Goal: Find specific page/section: Find specific page/section

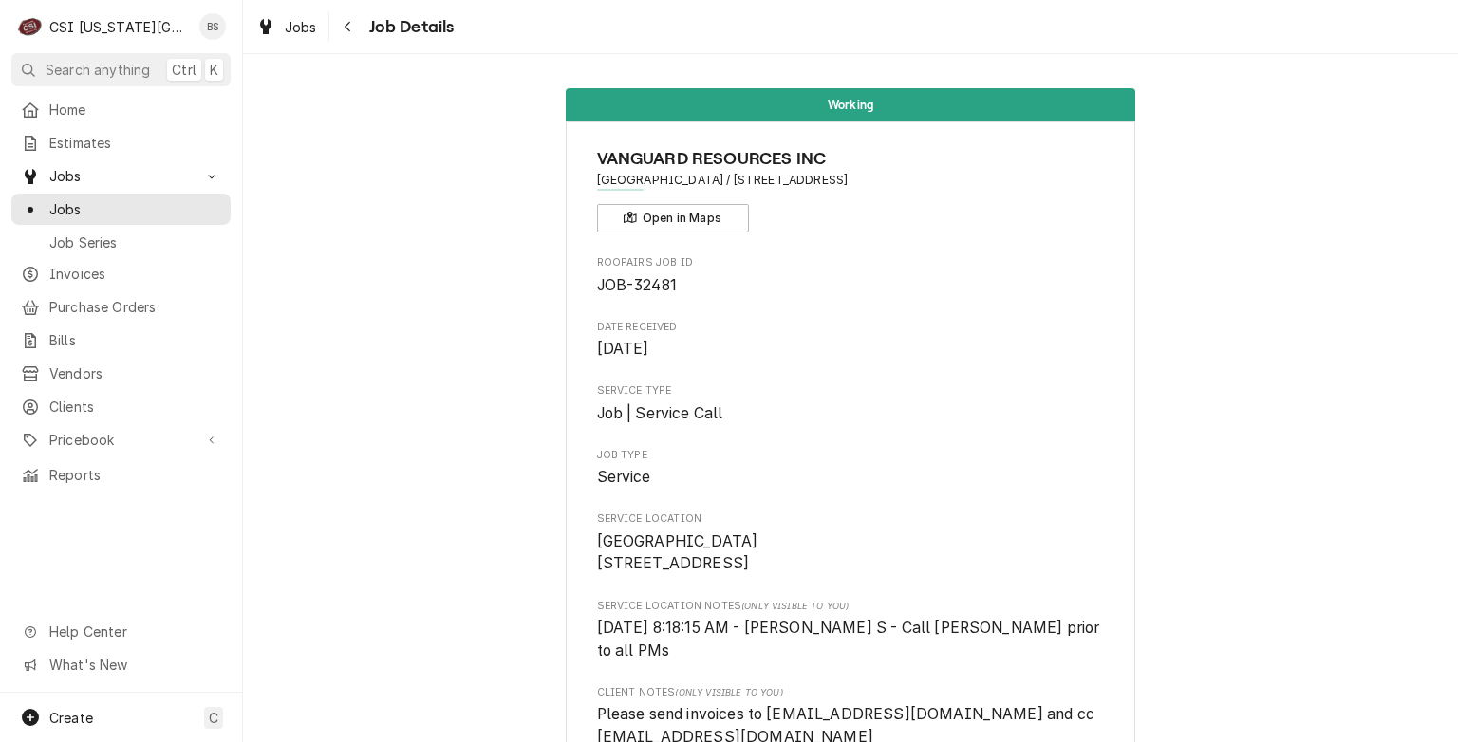
scroll to position [961, 0]
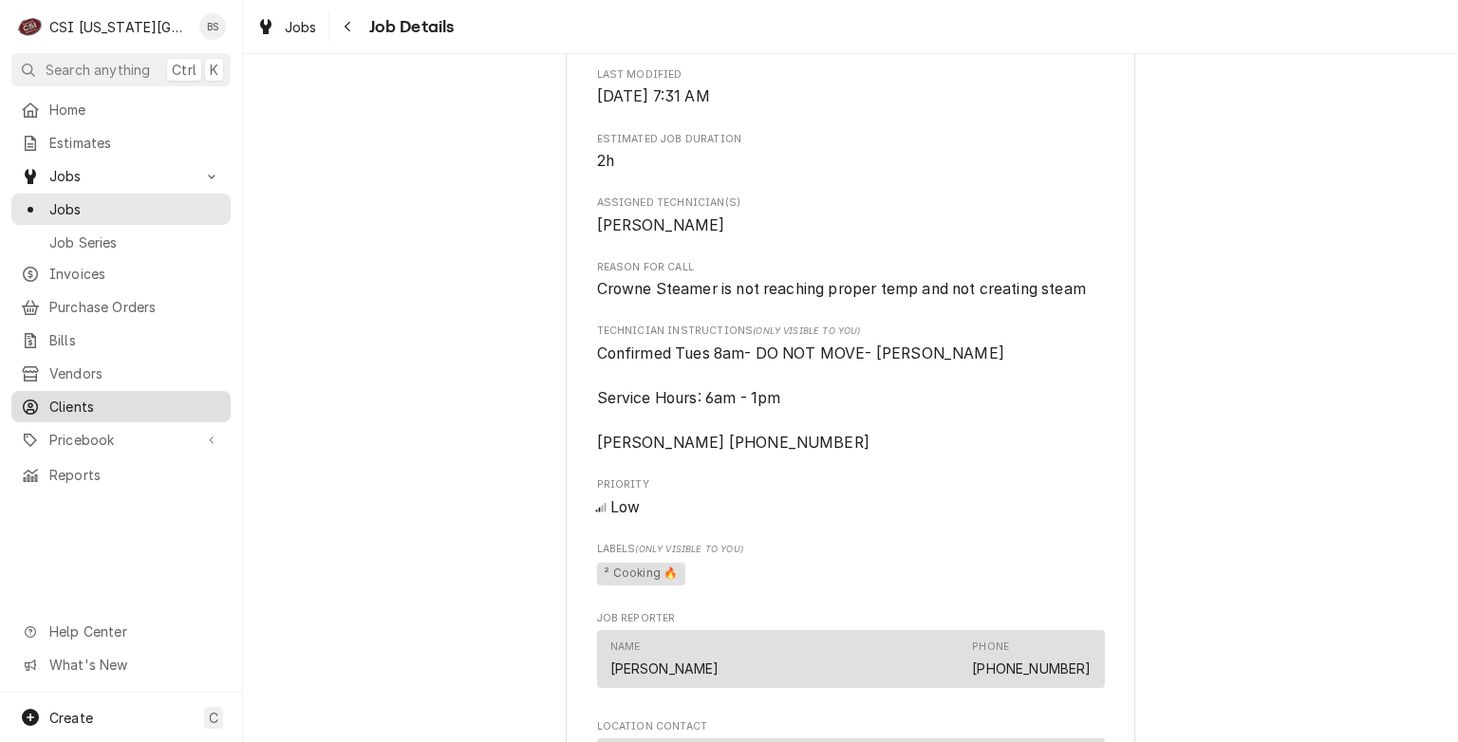
click at [67, 397] on span "Clients" at bounding box center [135, 407] width 172 height 20
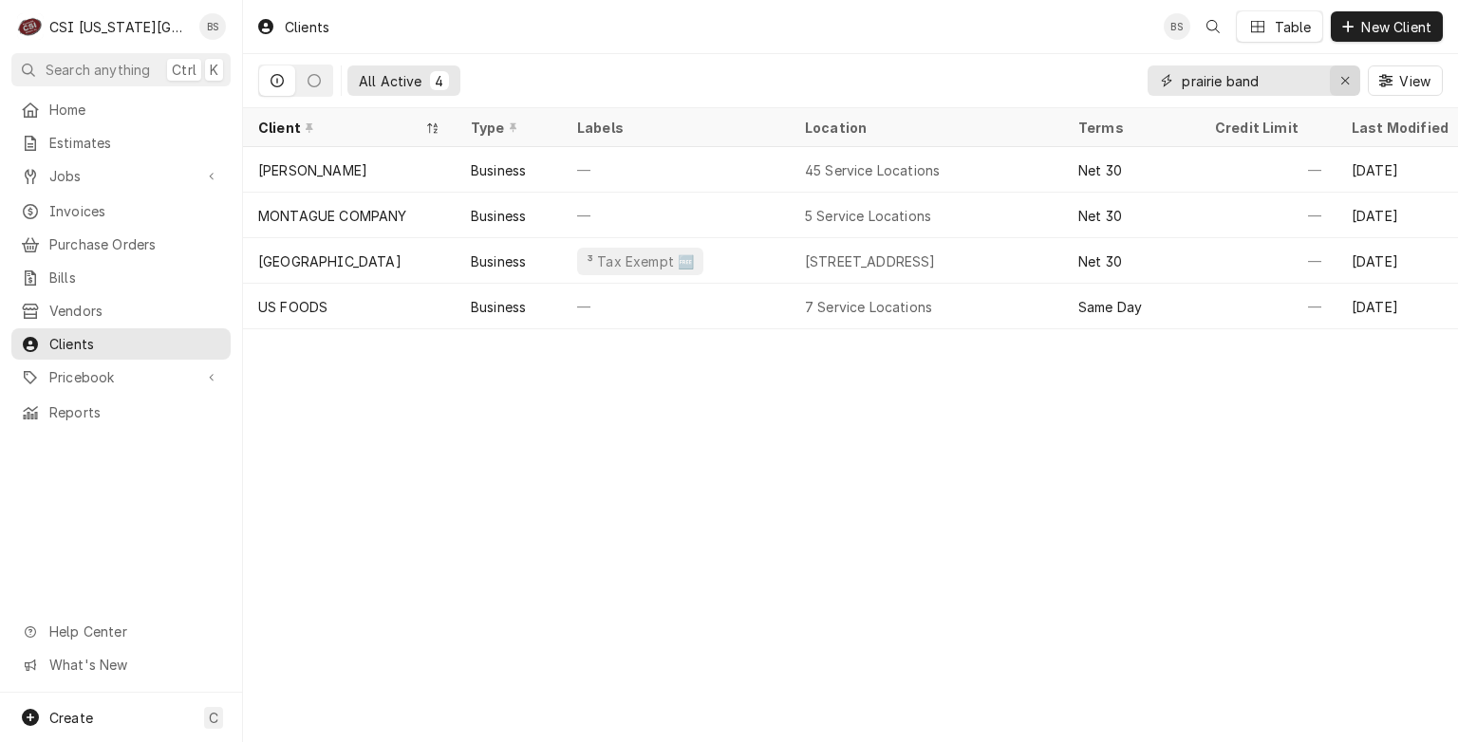
click at [1352, 85] on div "Erase input" at bounding box center [1345, 80] width 19 height 19
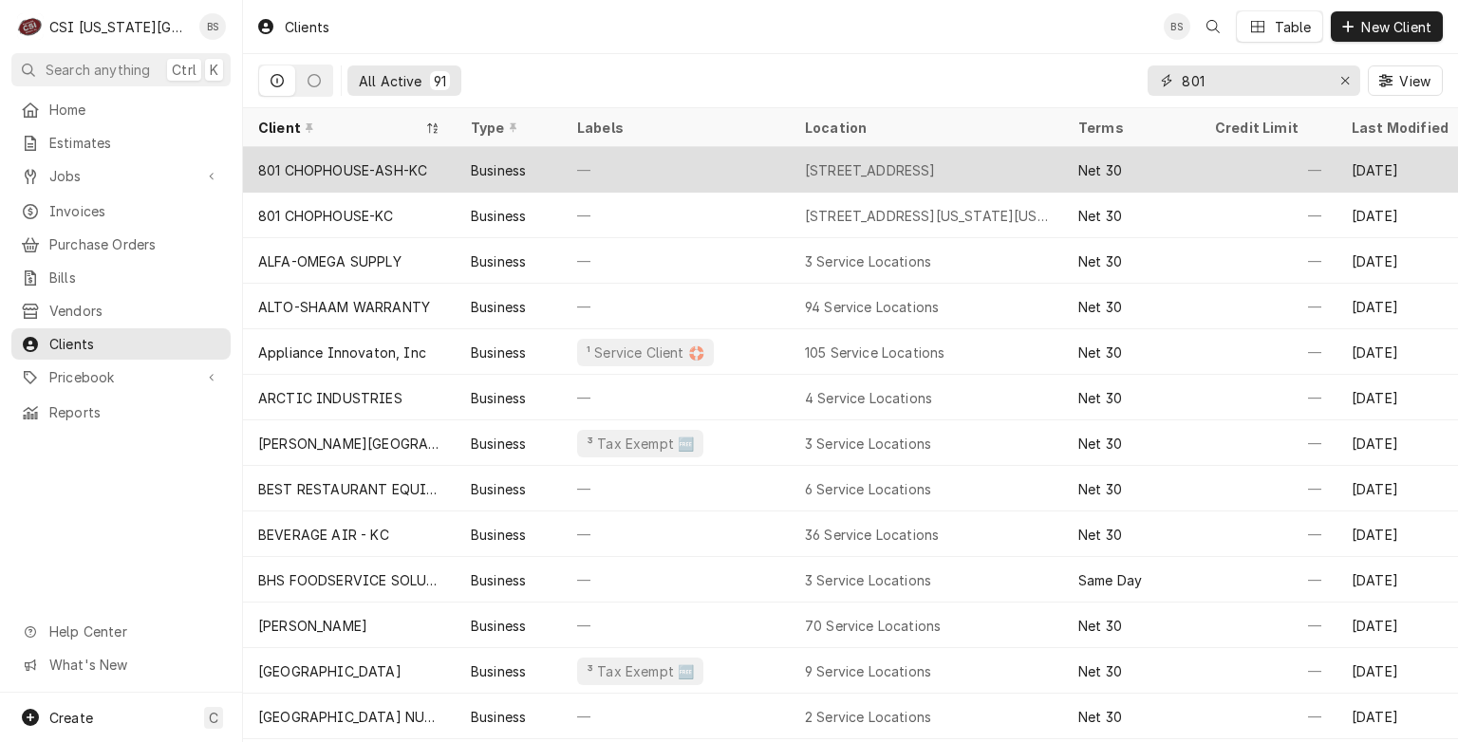
type input "801"
click at [342, 166] on div "801 CHOPHOUSE-ASH-KC" at bounding box center [342, 170] width 169 height 20
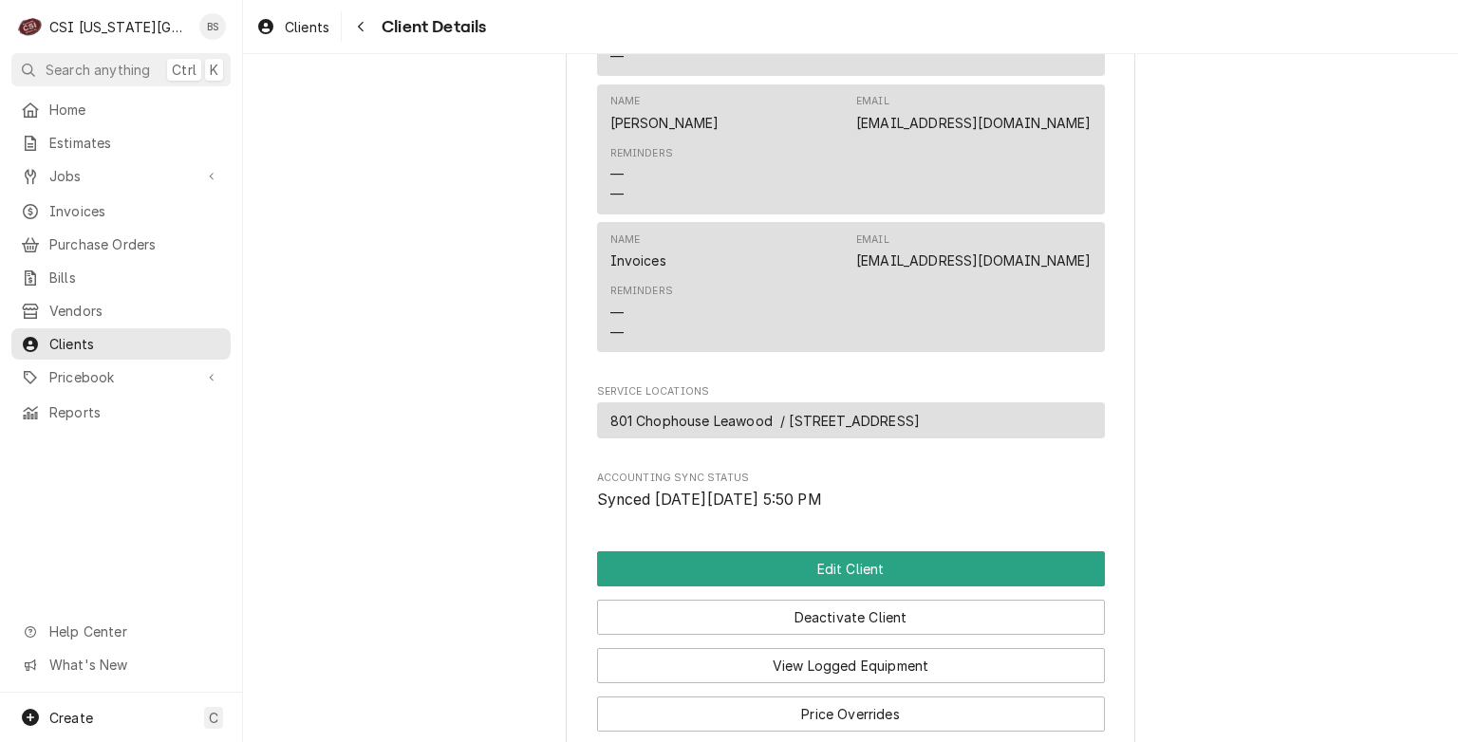
scroll to position [1505, 0]
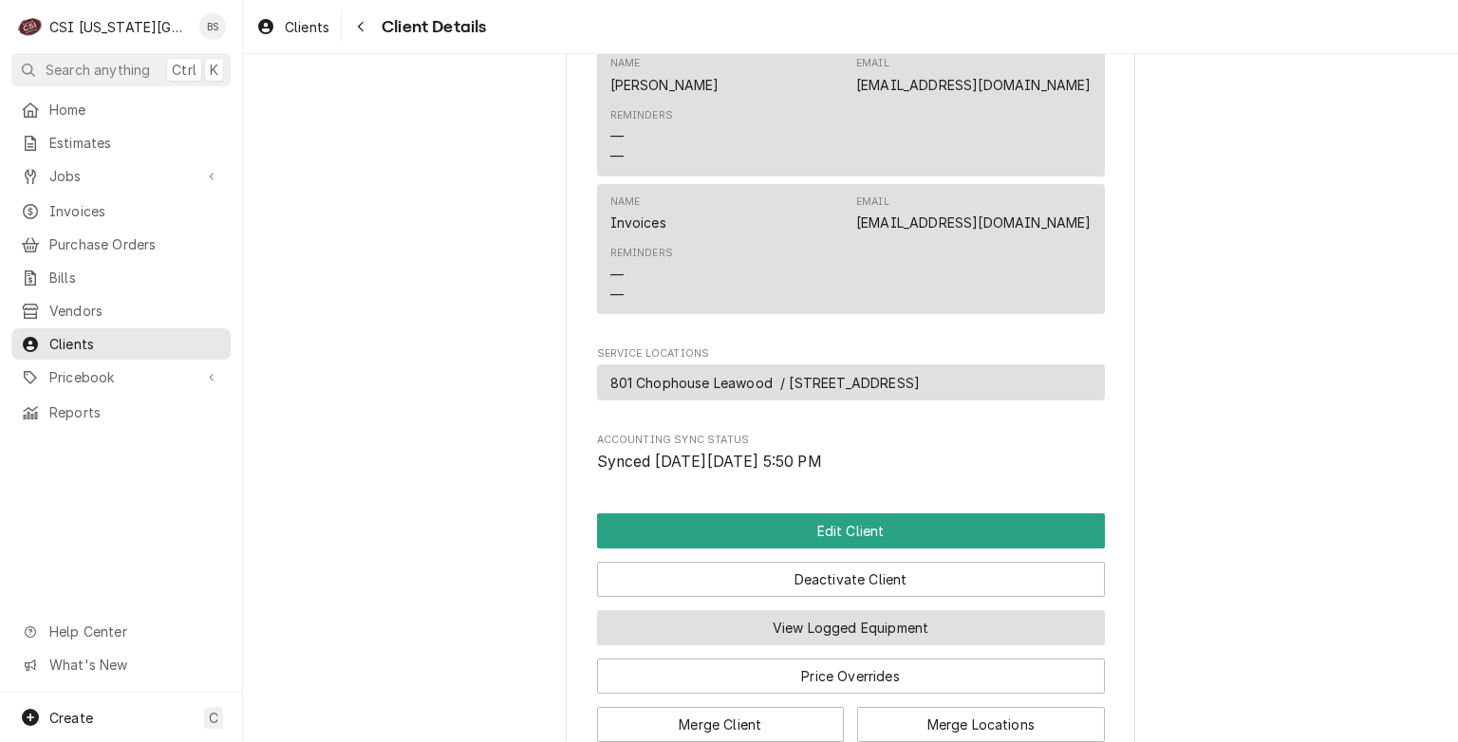
click at [887, 610] on button "View Logged Equipment" at bounding box center [851, 627] width 508 height 35
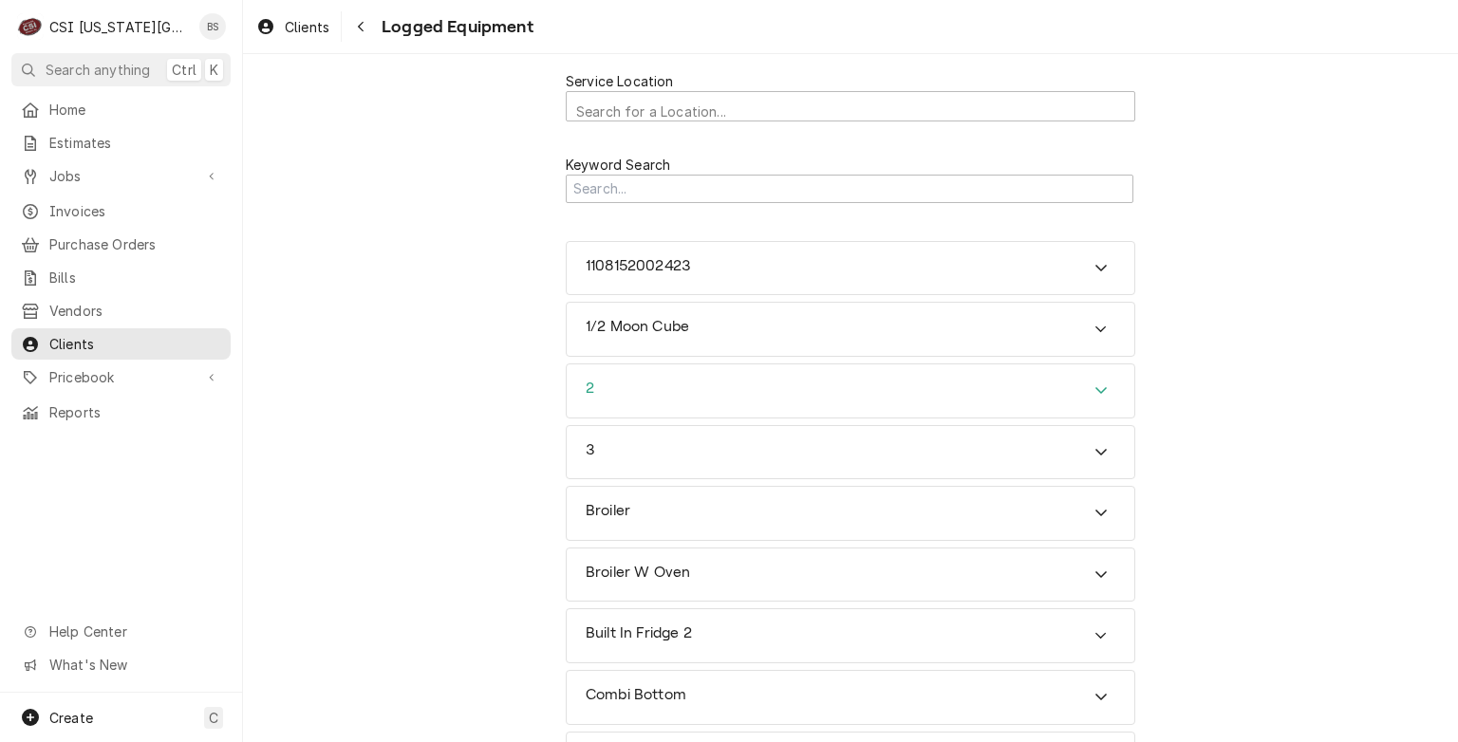
click at [1097, 389] on icon "Accordion Header" at bounding box center [1100, 390] width 13 height 15
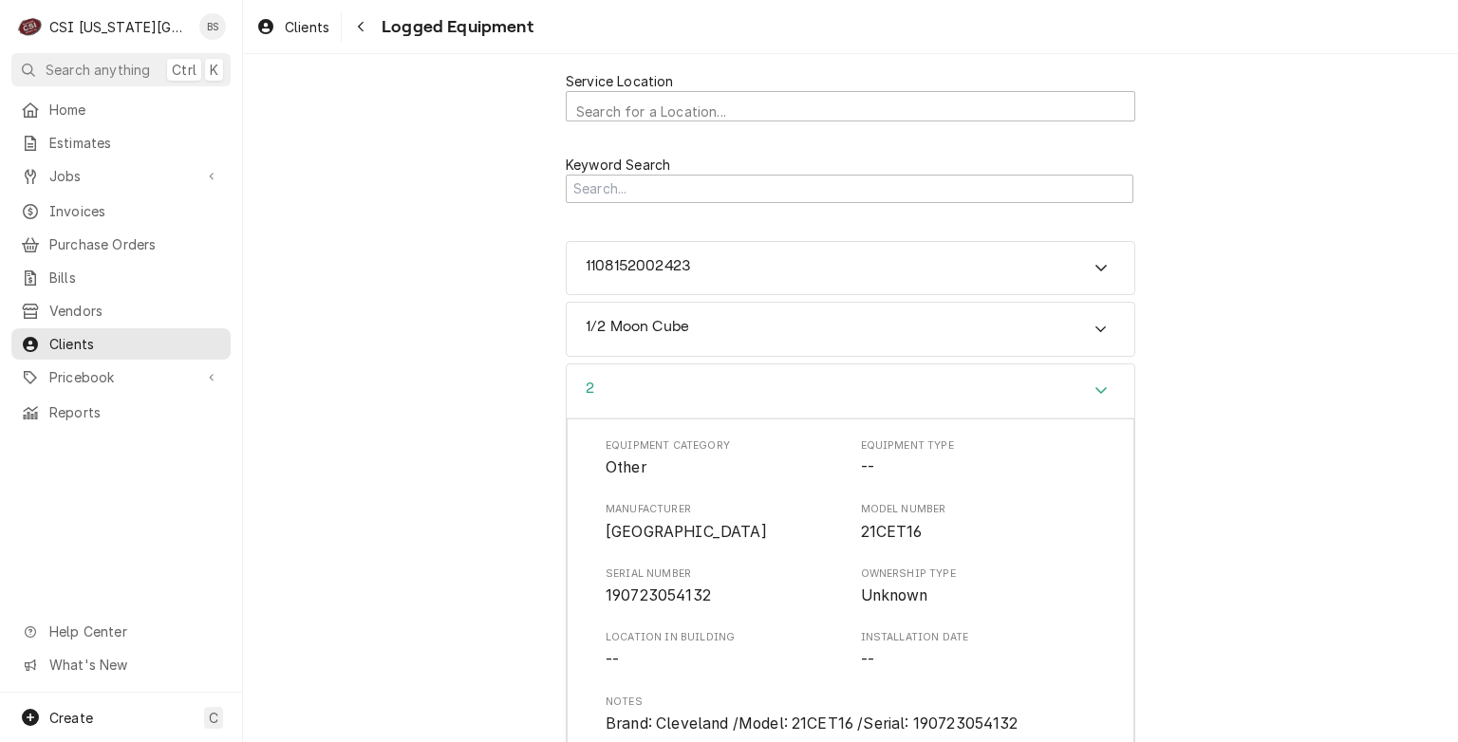
click at [365, 26] on icon "Navigate back" at bounding box center [361, 26] width 9 height 13
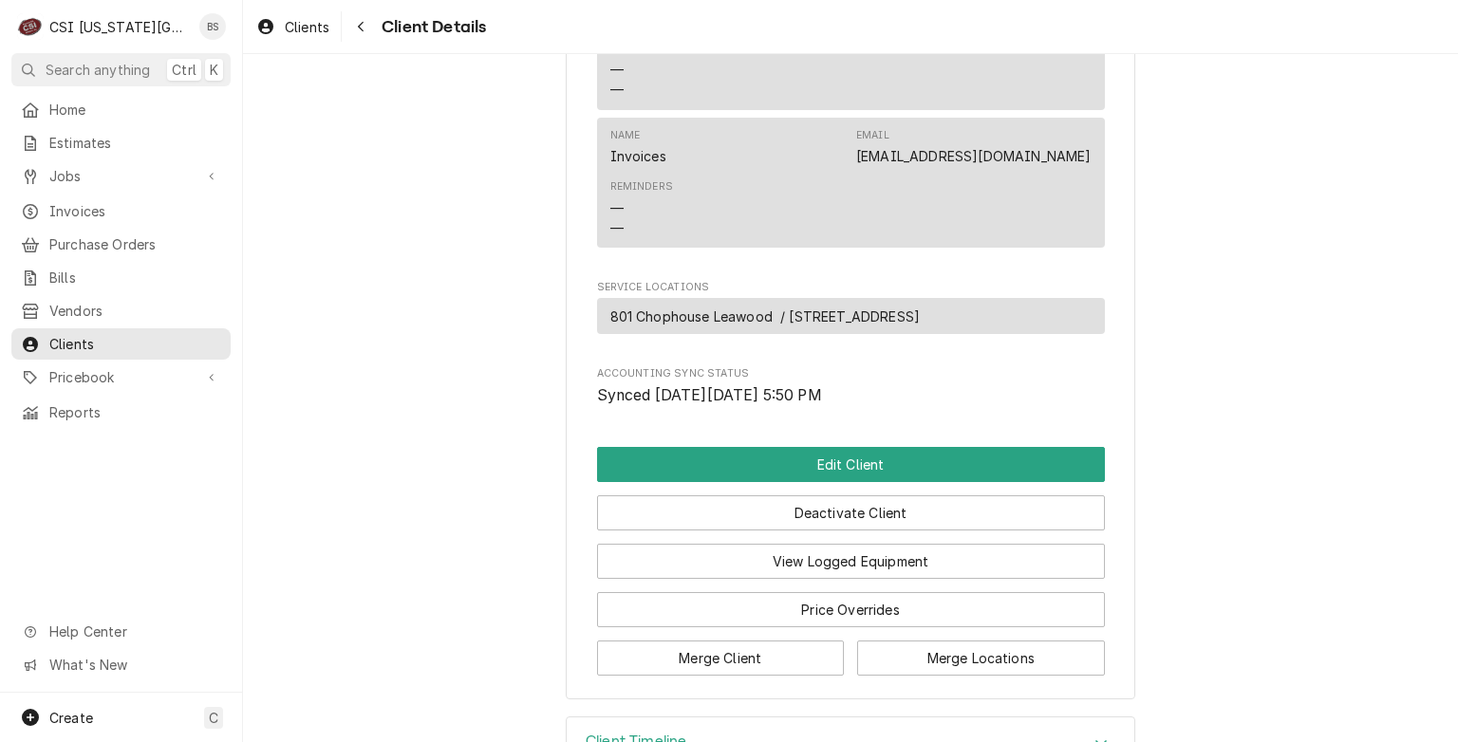
scroll to position [1580, 0]
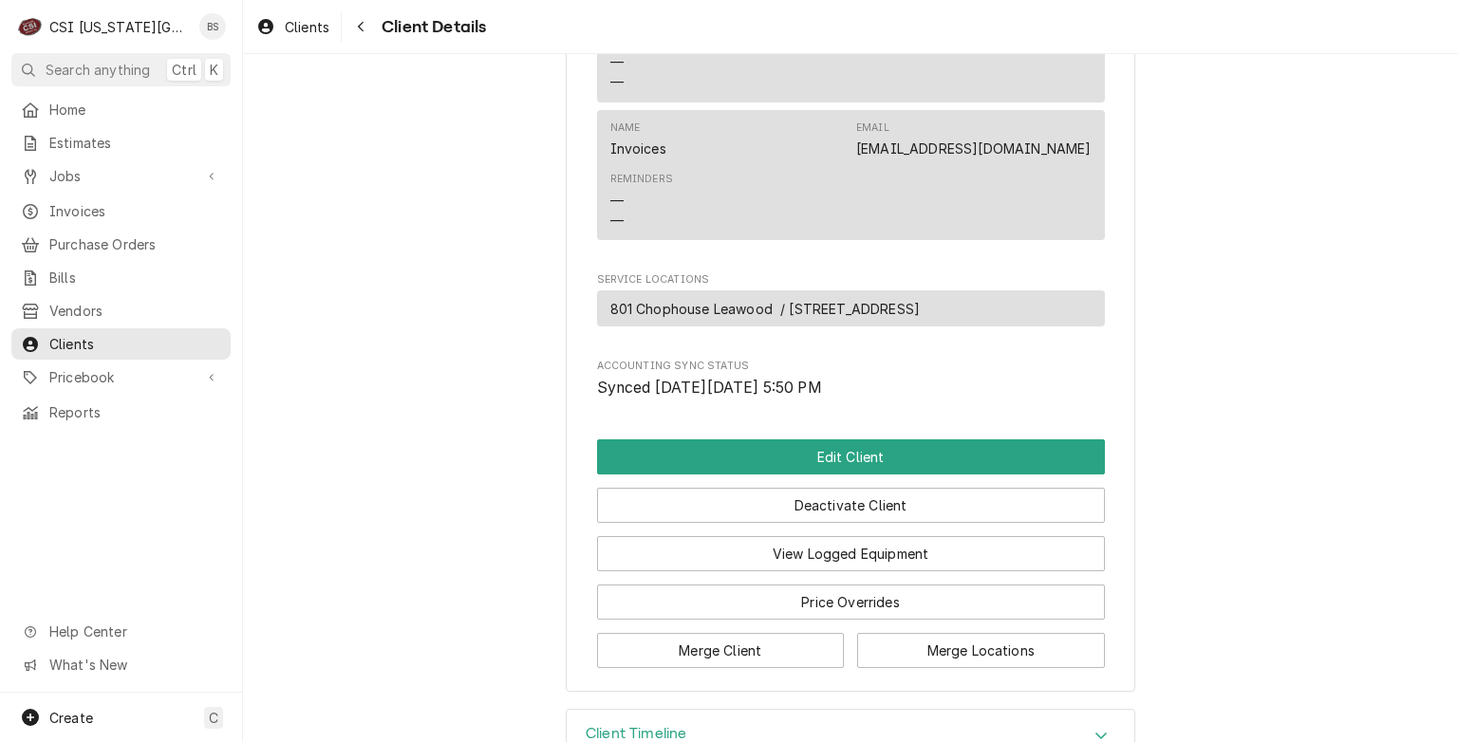
click at [1095, 733] on icon "Accordion Header" at bounding box center [1100, 736] width 11 height 7
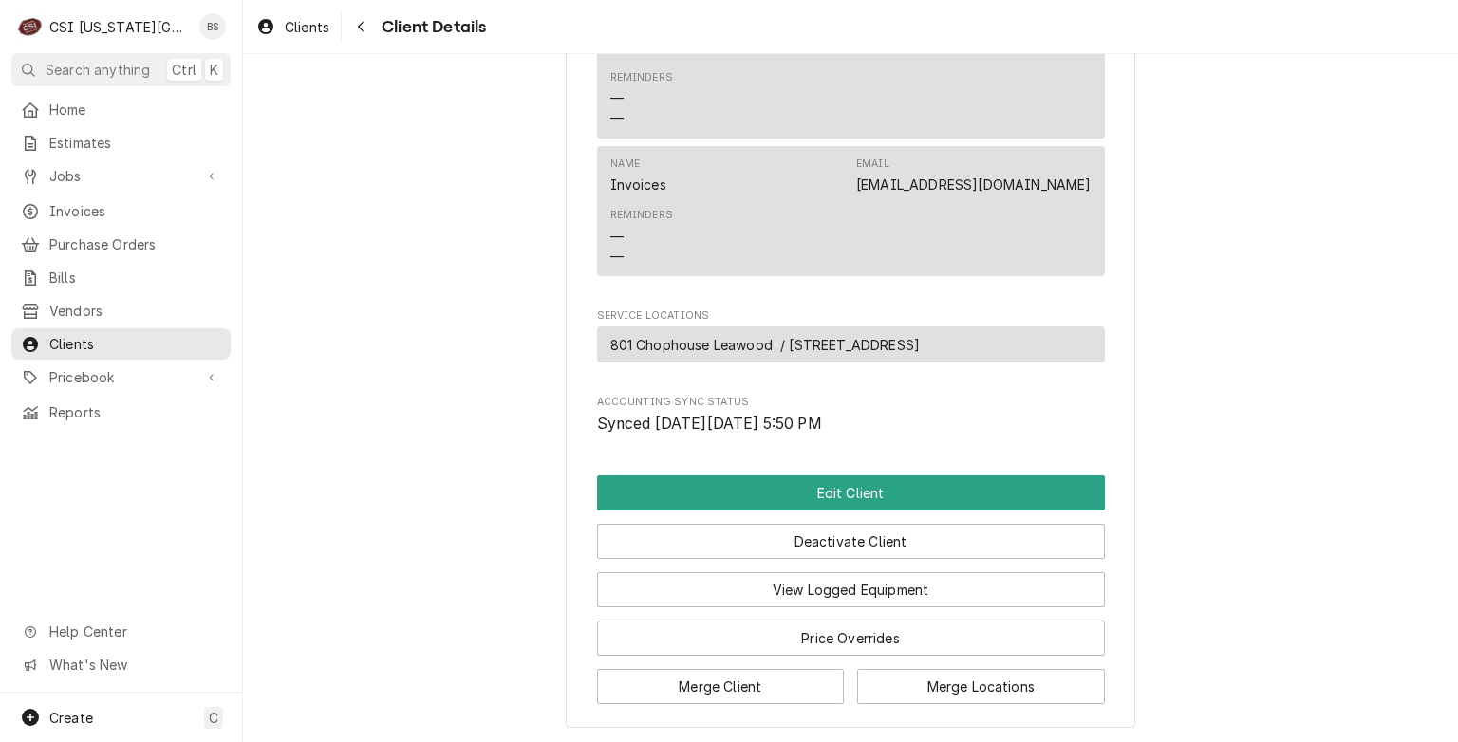
scroll to position [1755, 0]
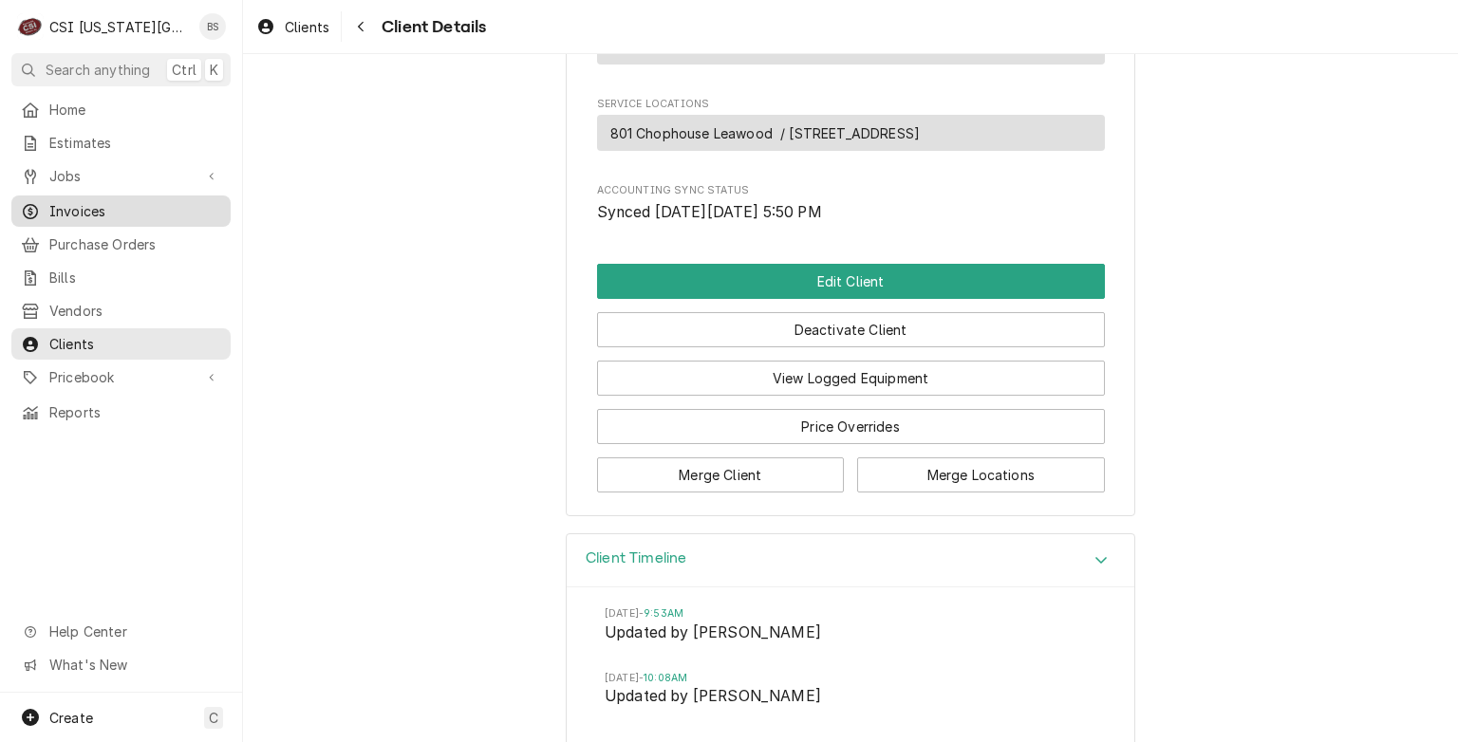
click at [79, 202] on span "Invoices" at bounding box center [135, 211] width 172 height 20
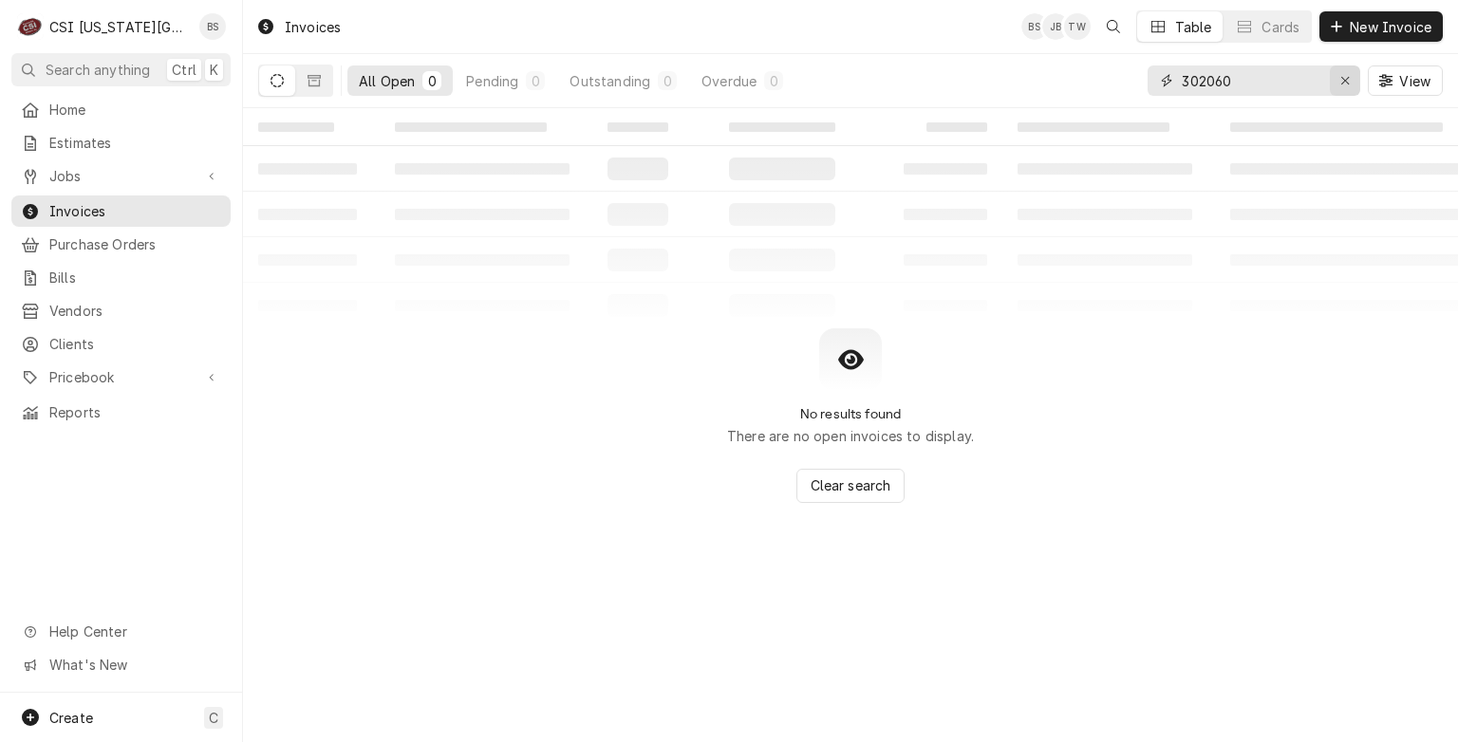
click at [1345, 75] on icon "Erase input" at bounding box center [1345, 80] width 10 height 13
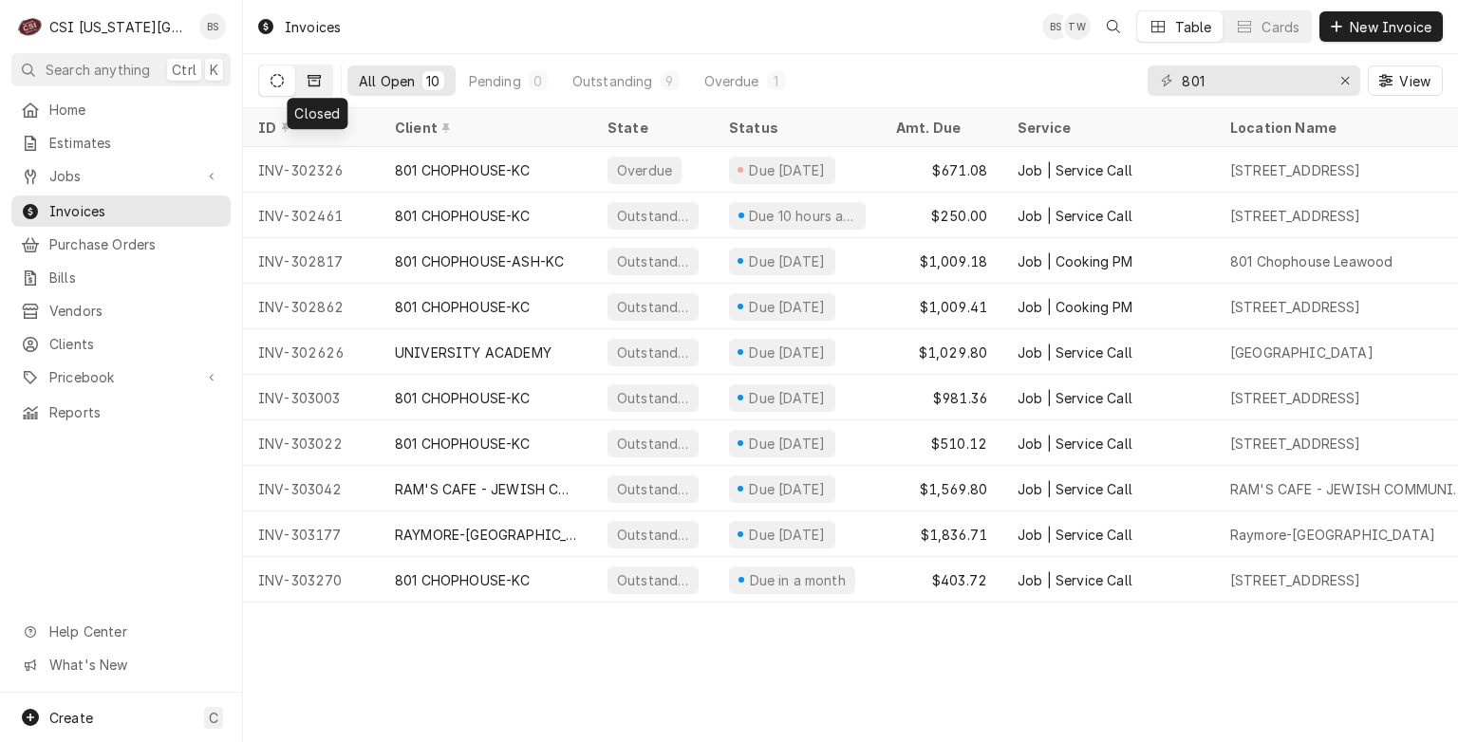
click at [316, 83] on icon "Dynamic Content Wrapper" at bounding box center [314, 80] width 13 height 13
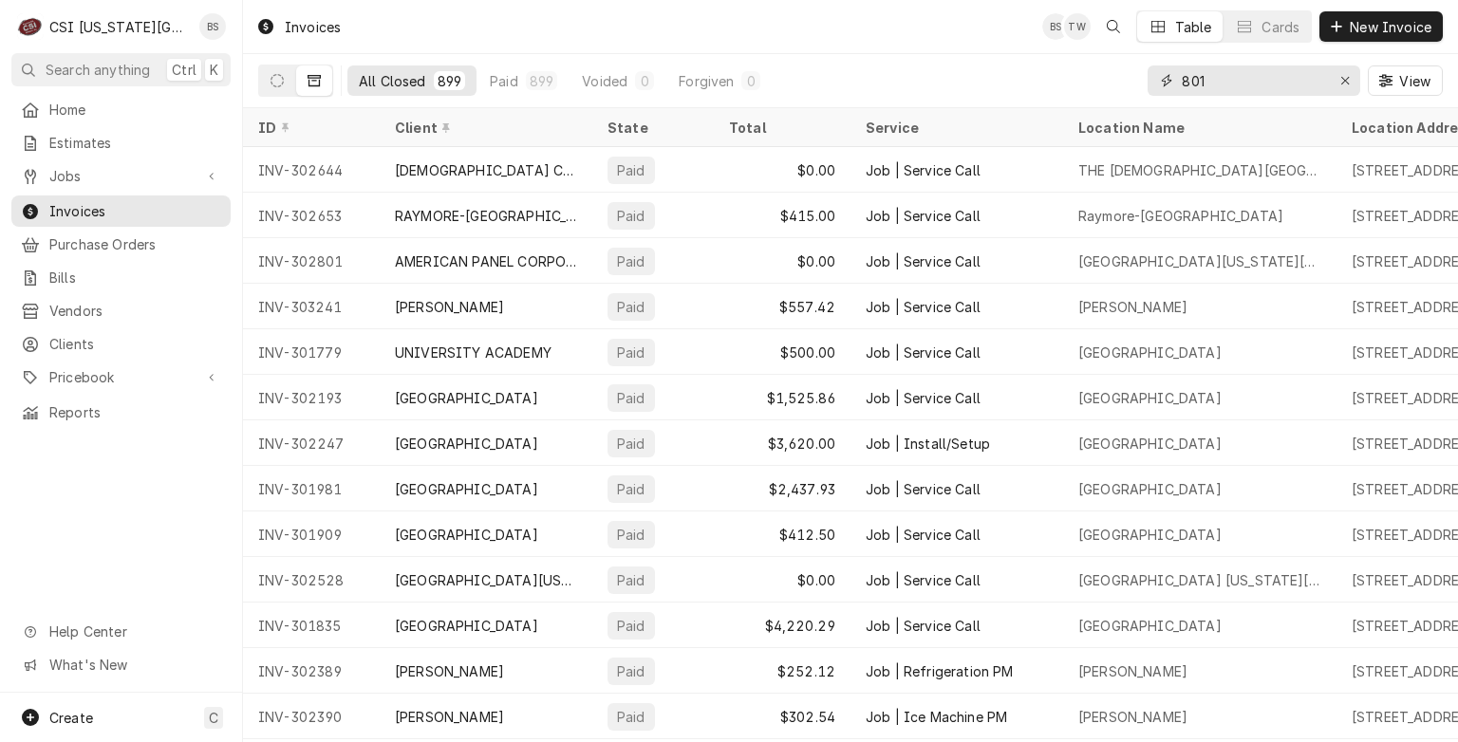
click at [1261, 86] on input "801" at bounding box center [1253, 80] width 142 height 30
type input "8"
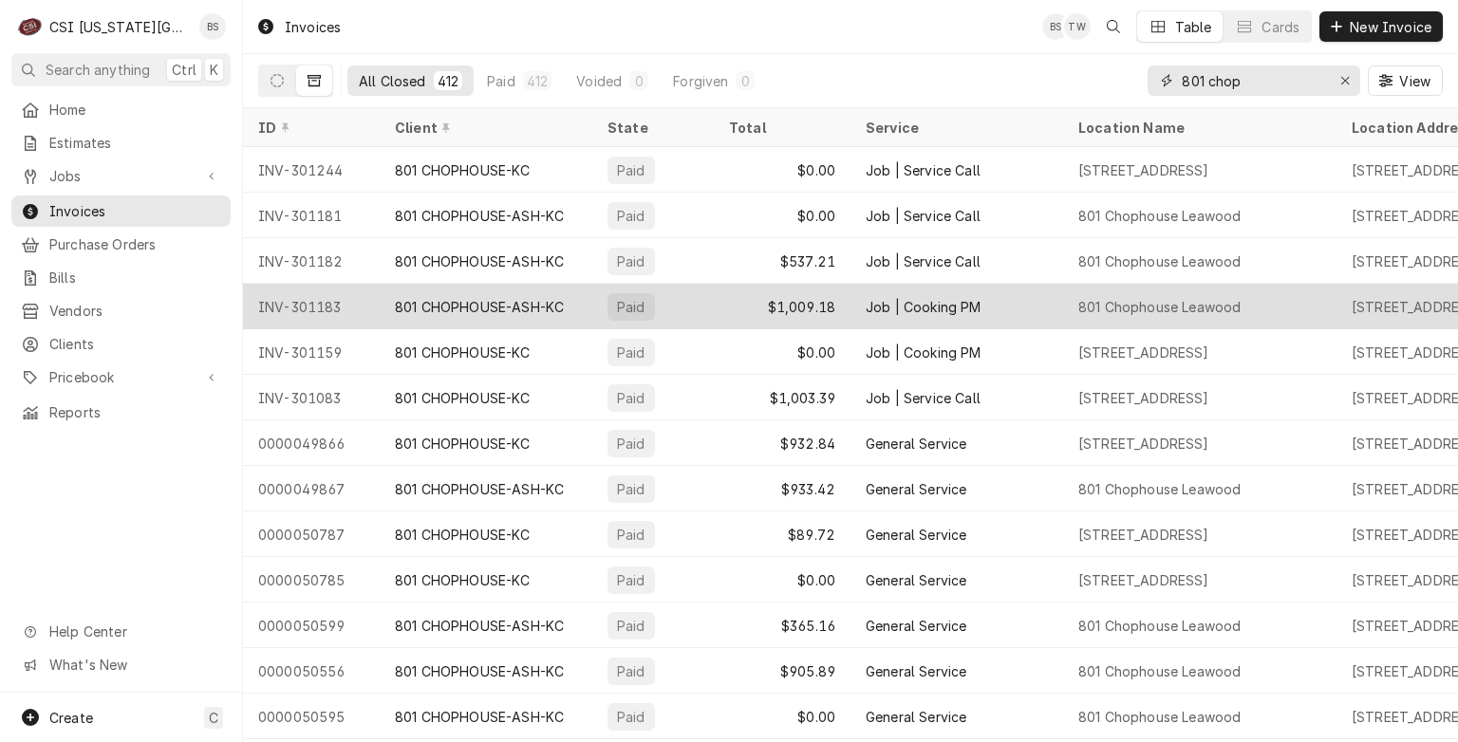
type input "801 chop"
click at [449, 306] on div "801 CHOPHOUSE-ASH-KC" at bounding box center [479, 307] width 169 height 20
